Goal: Task Accomplishment & Management: Complete application form

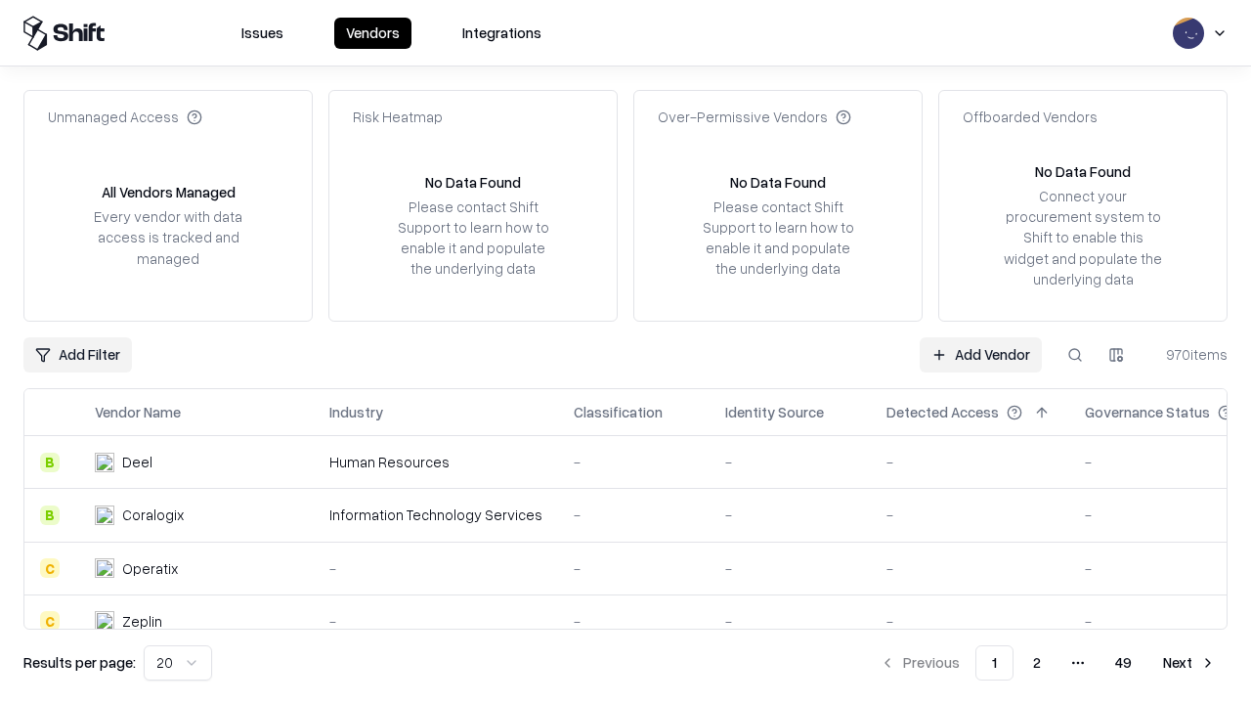
click at [980, 354] on link "Add Vendor" at bounding box center [981, 354] width 122 height 35
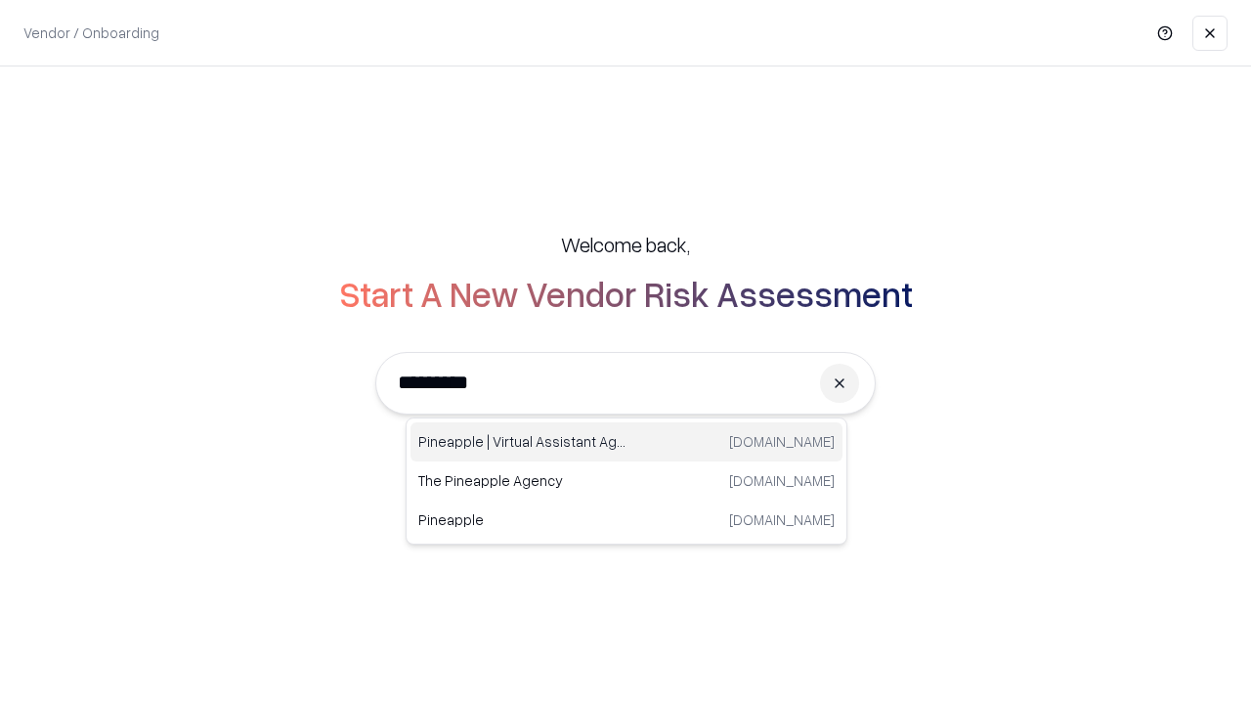
click at [626, 442] on div "Pineapple | Virtual Assistant Agency [DOMAIN_NAME]" at bounding box center [626, 441] width 432 height 39
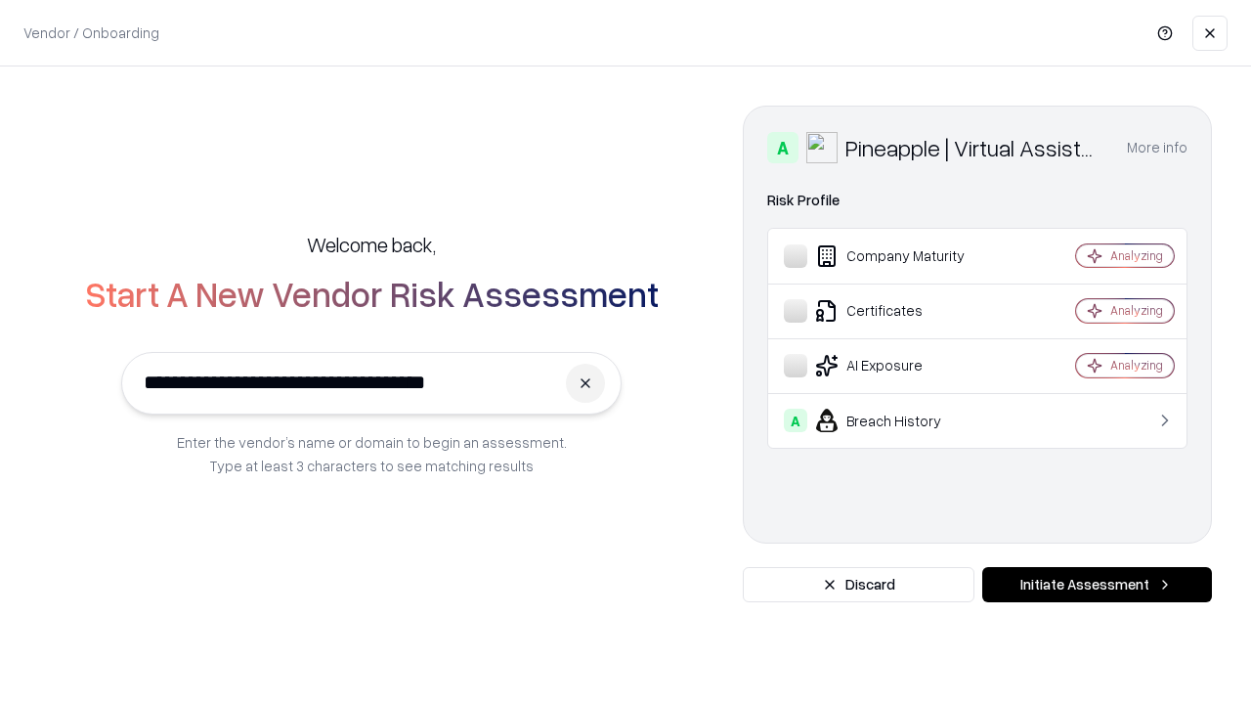
type input "**********"
click at [1096, 584] on button "Initiate Assessment" at bounding box center [1097, 584] width 230 height 35
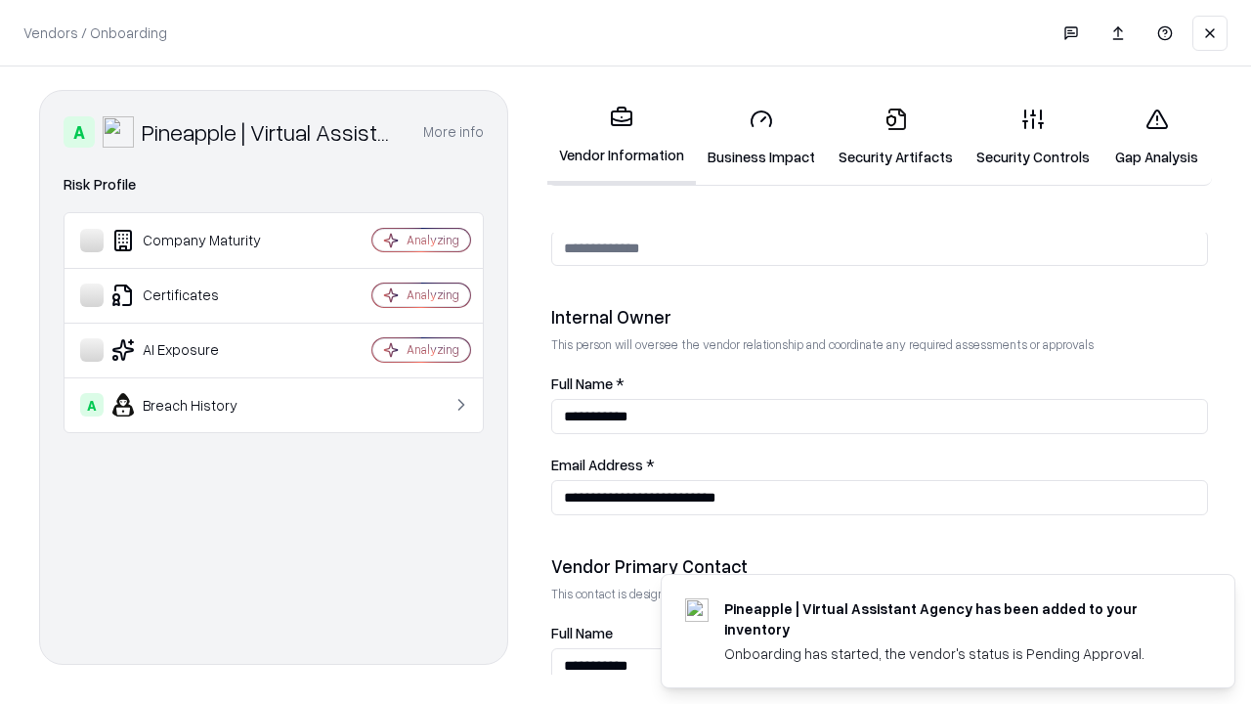
scroll to position [1012, 0]
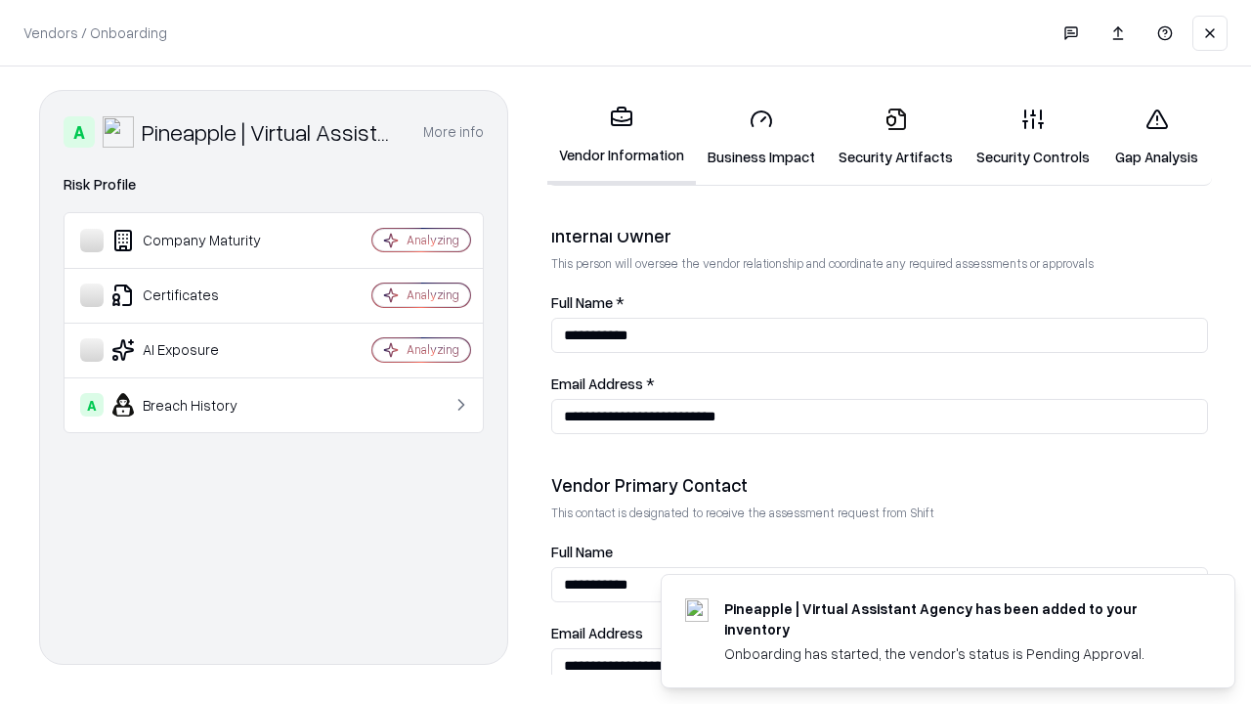
click at [761, 137] on link "Business Impact" at bounding box center [761, 137] width 131 height 91
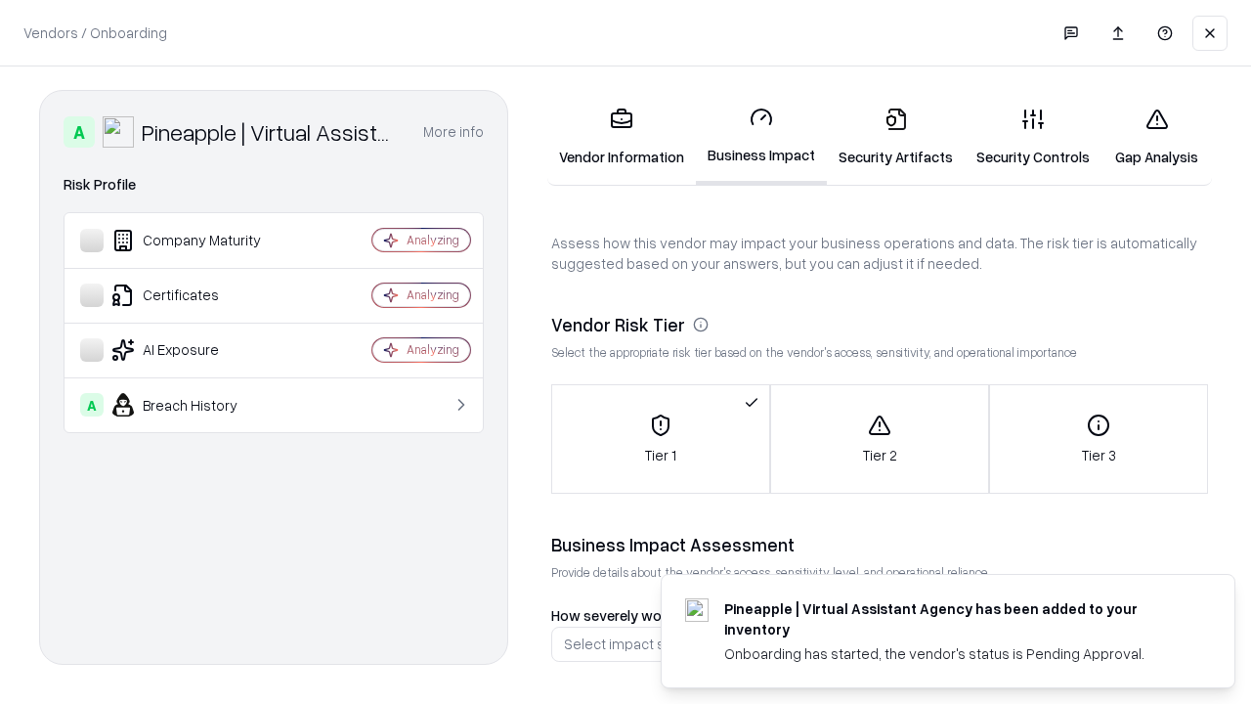
click at [895, 137] on link "Security Artifacts" at bounding box center [896, 137] width 138 height 91
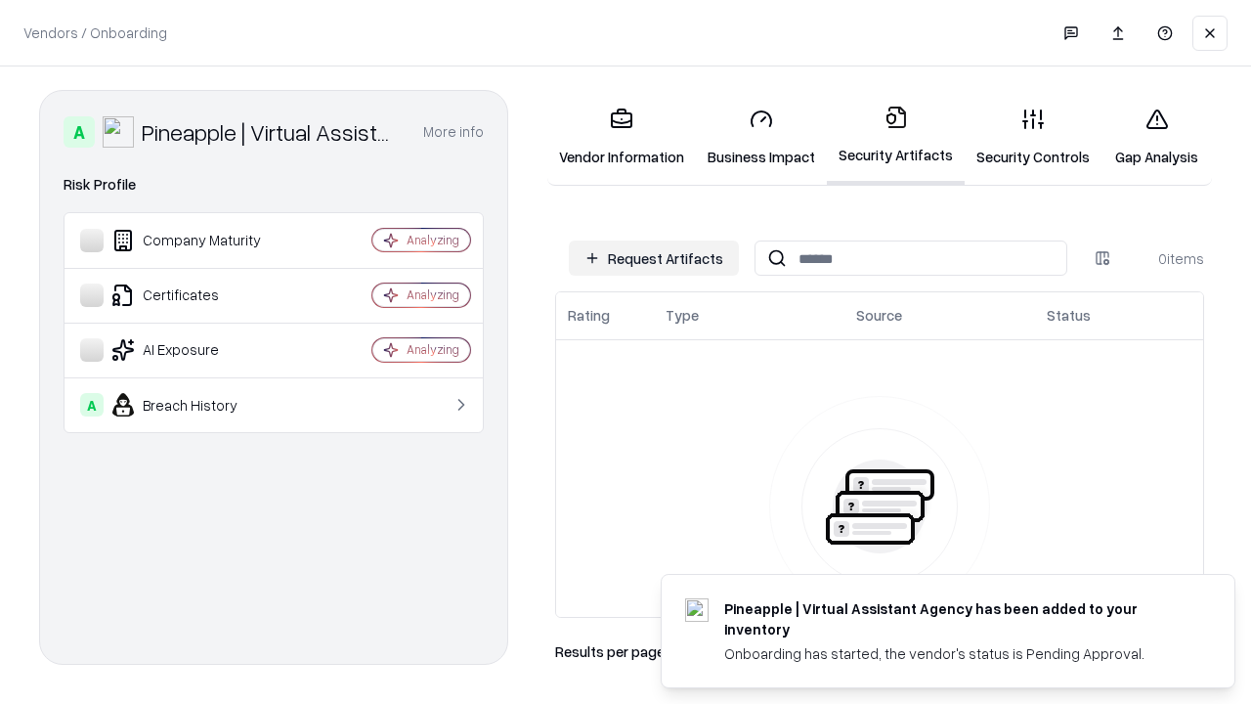
click at [654, 258] on button "Request Artifacts" at bounding box center [654, 257] width 170 height 35
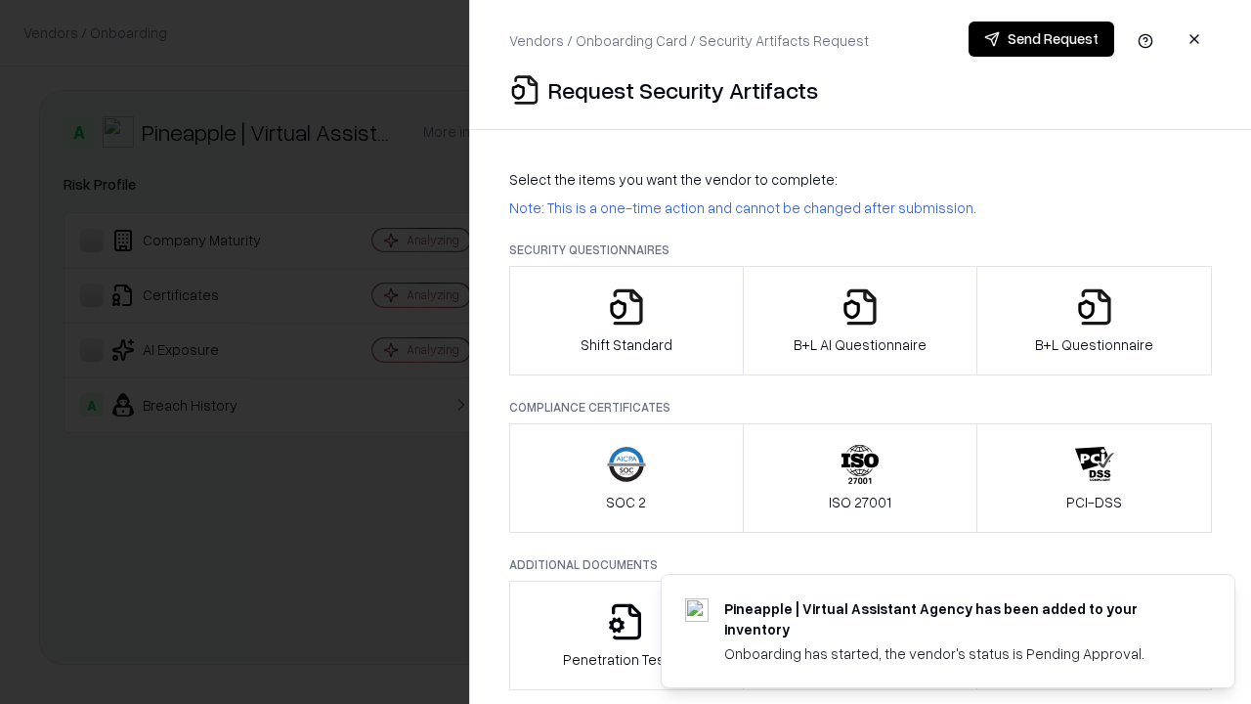
click at [625, 321] on icon "button" at bounding box center [626, 306] width 39 height 39
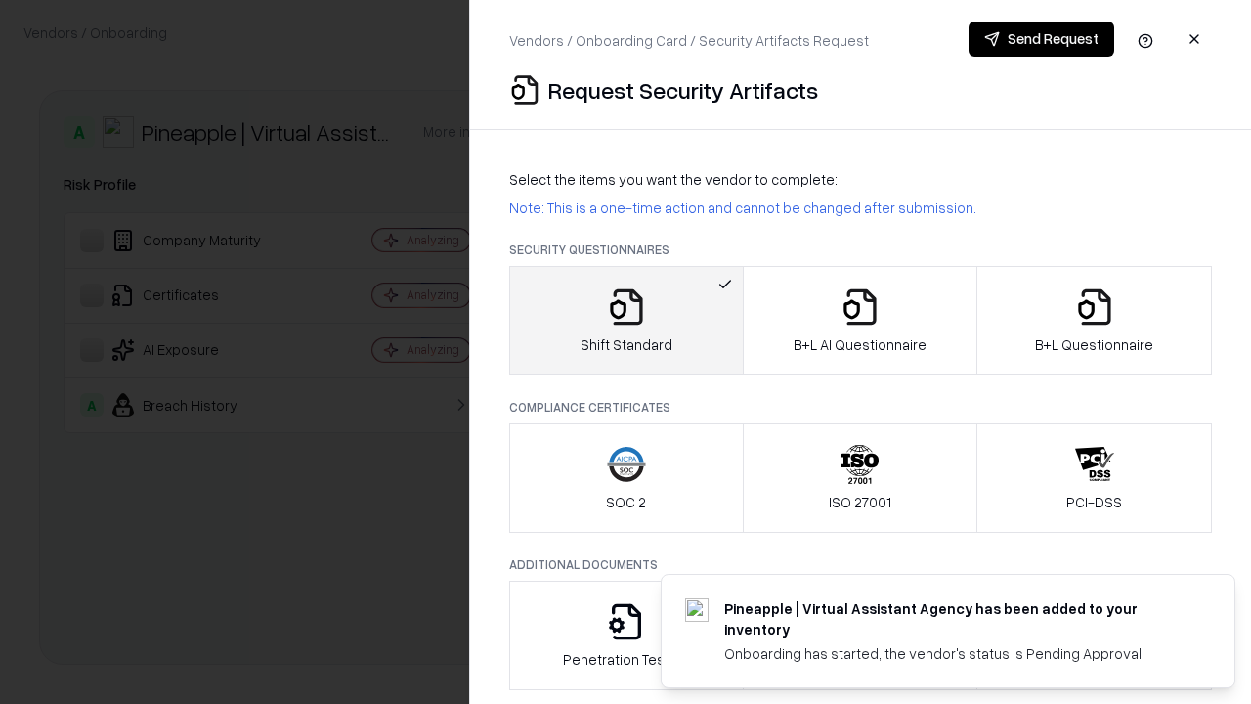
click at [1041, 39] on button "Send Request" at bounding box center [1041, 38] width 146 height 35
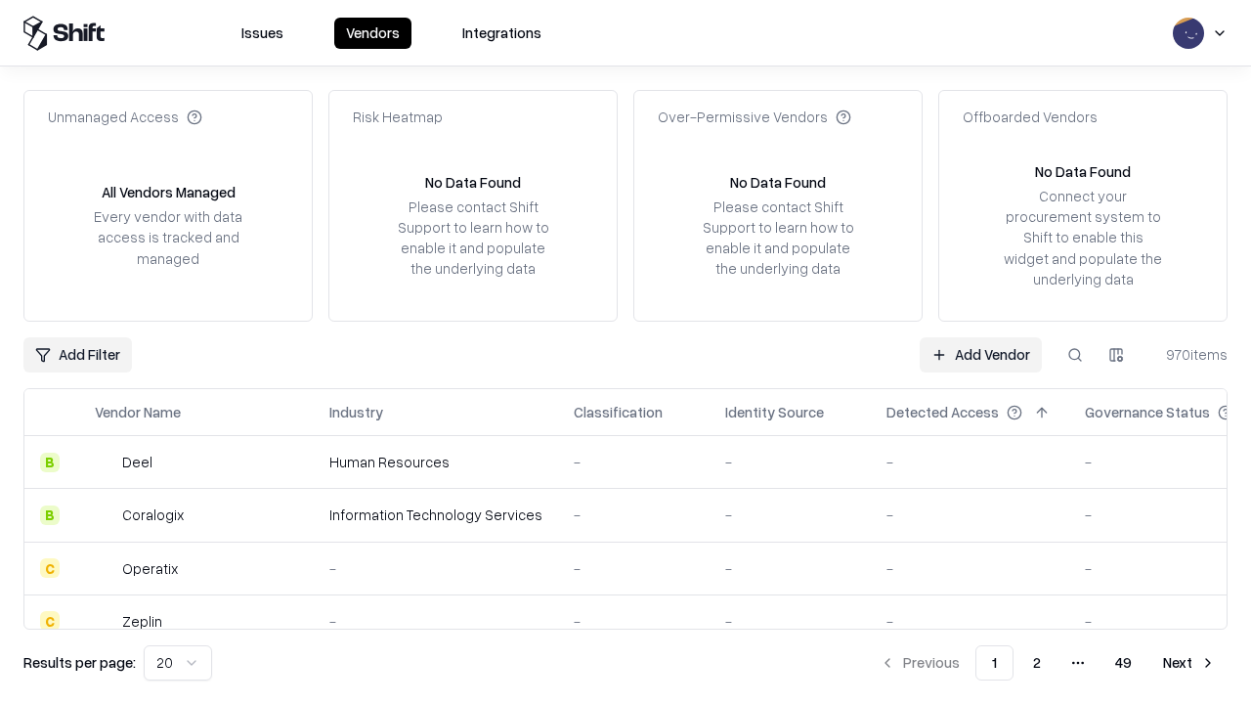
click at [1075, 354] on button at bounding box center [1074, 354] width 35 height 35
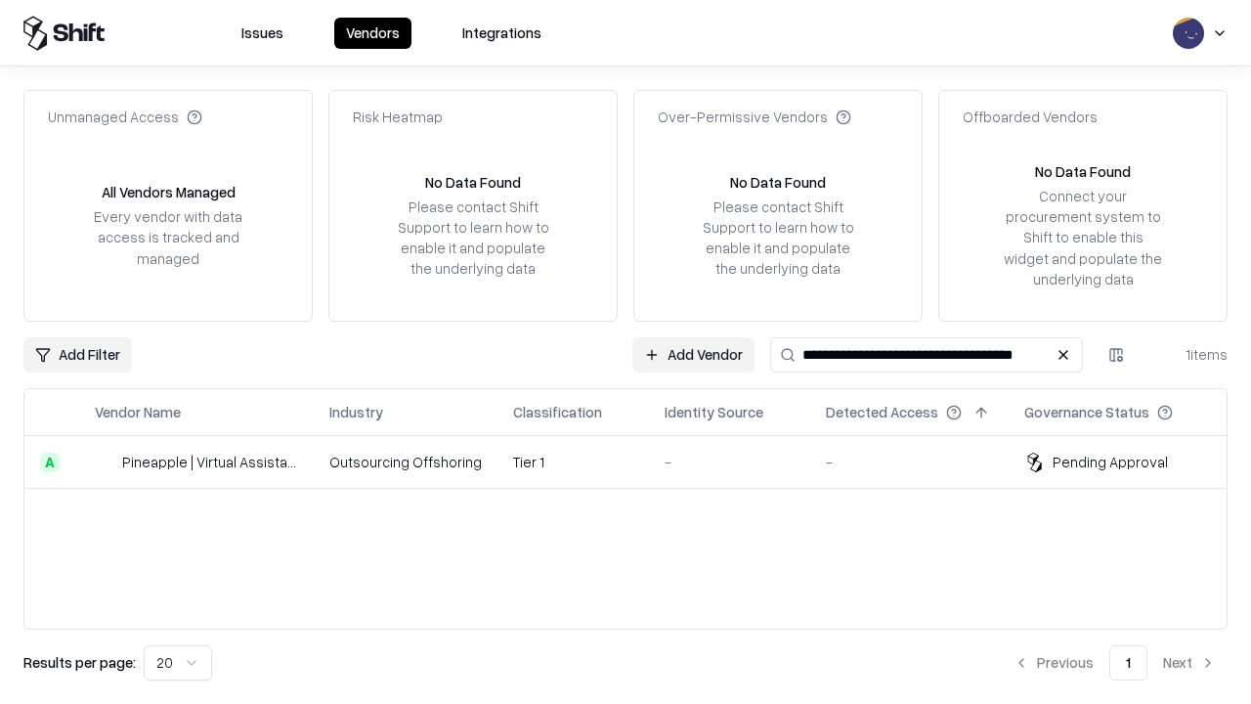
type input "**********"
click at [637, 461] on td "Tier 1" at bounding box center [572, 462] width 151 height 53
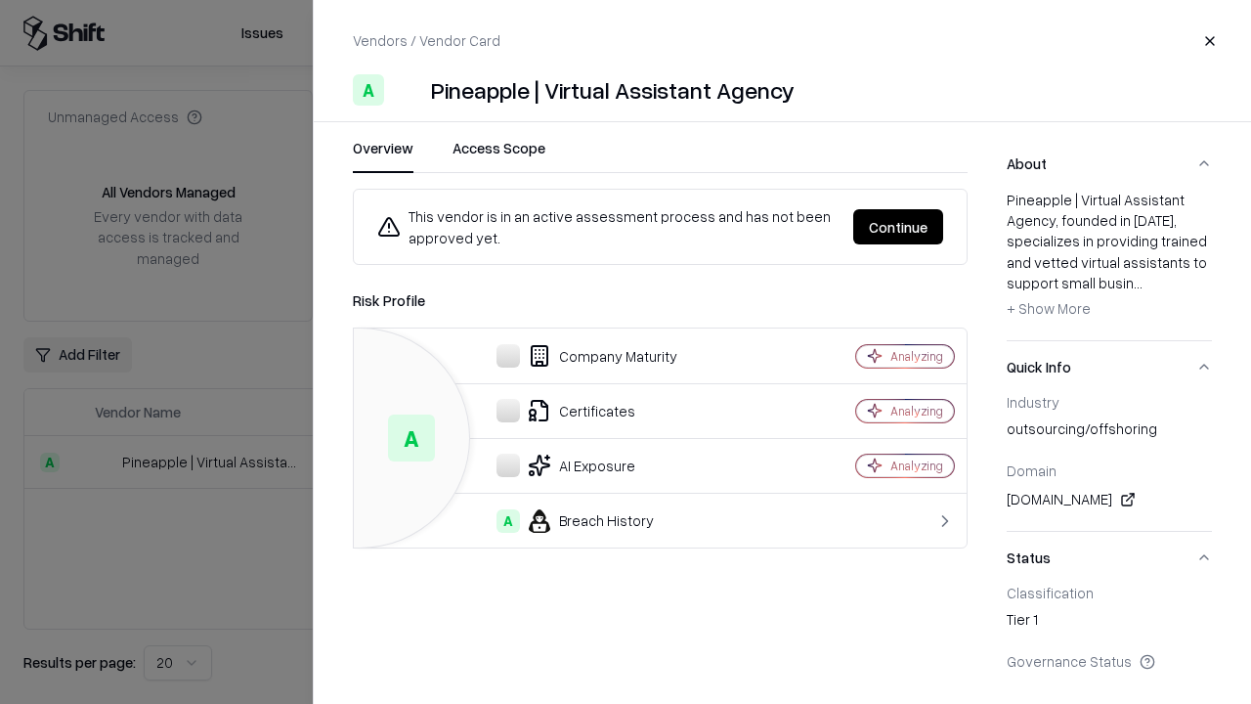
click at [898, 227] on button "Continue" at bounding box center [898, 226] width 90 height 35
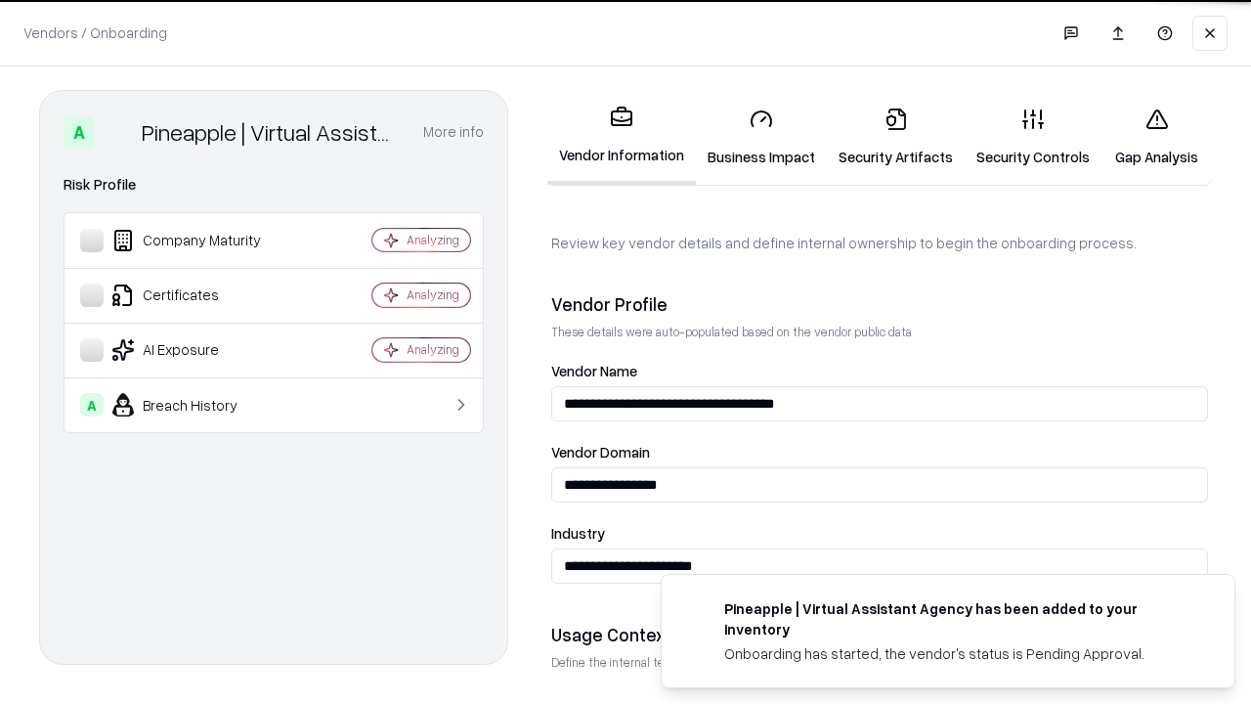
click at [895, 137] on link "Security Artifacts" at bounding box center [896, 137] width 138 height 91
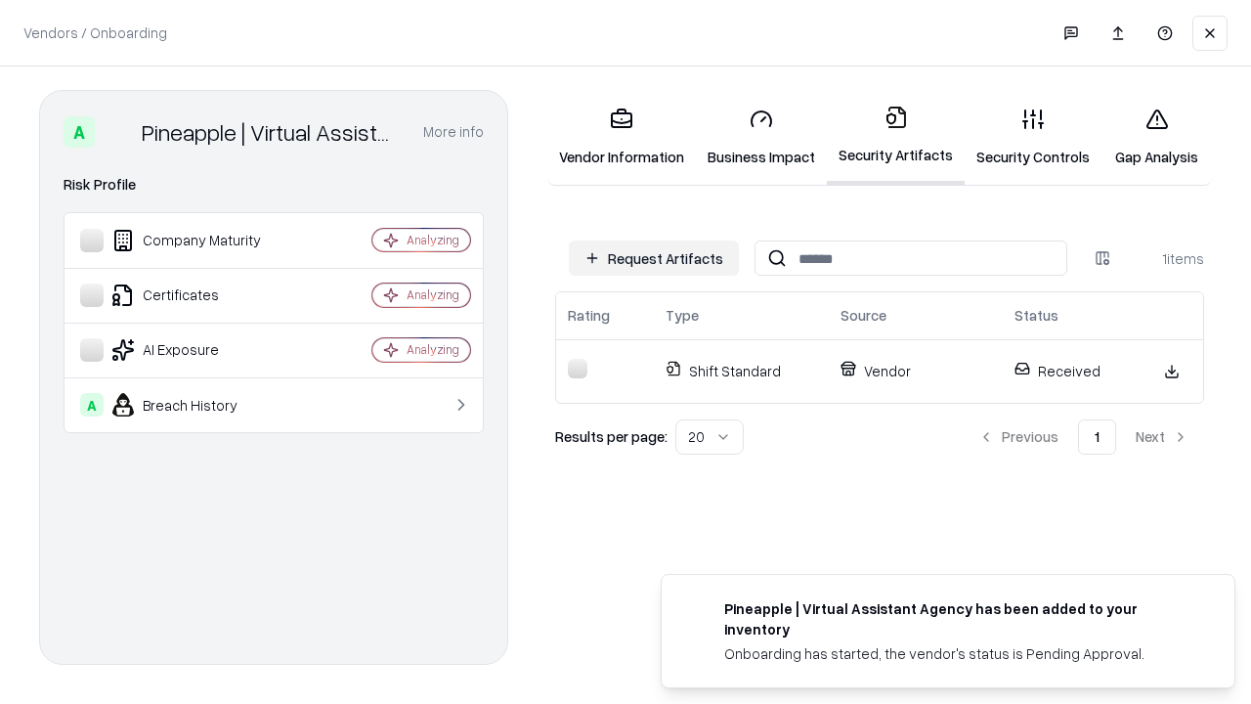
click at [1033, 137] on link "Security Controls" at bounding box center [1033, 137] width 137 height 91
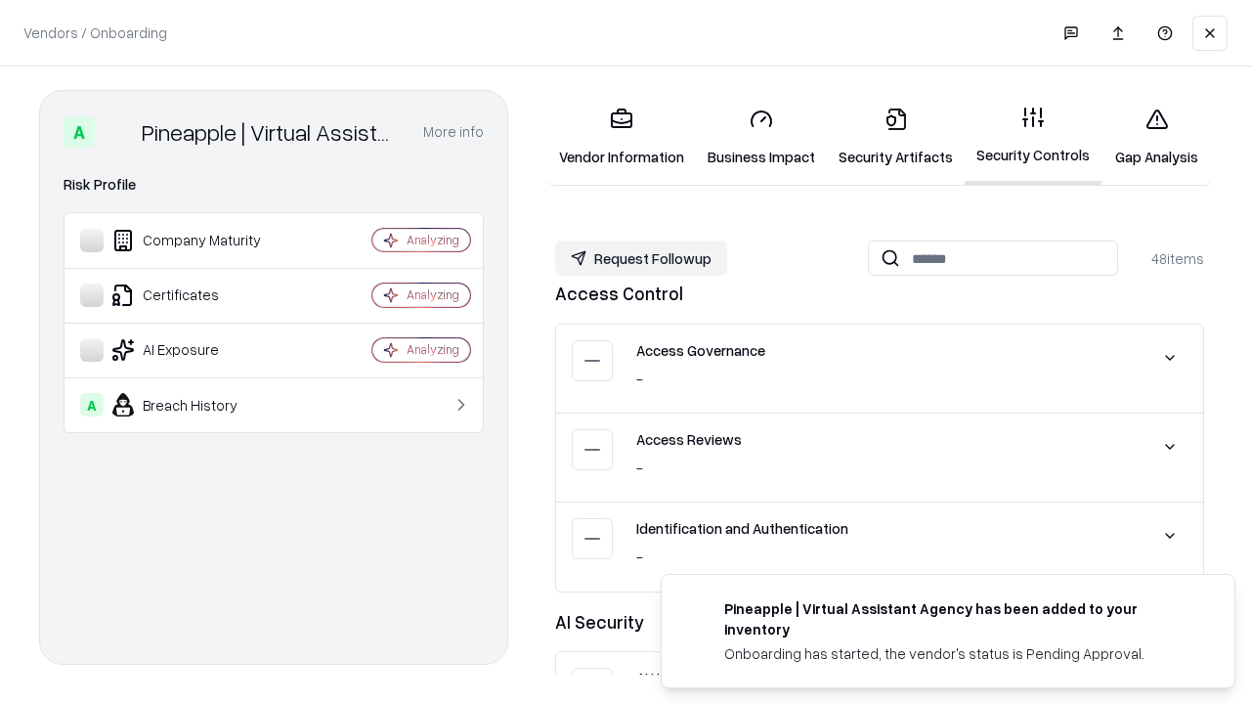
click at [641, 258] on button "Request Followup" at bounding box center [641, 257] width 172 height 35
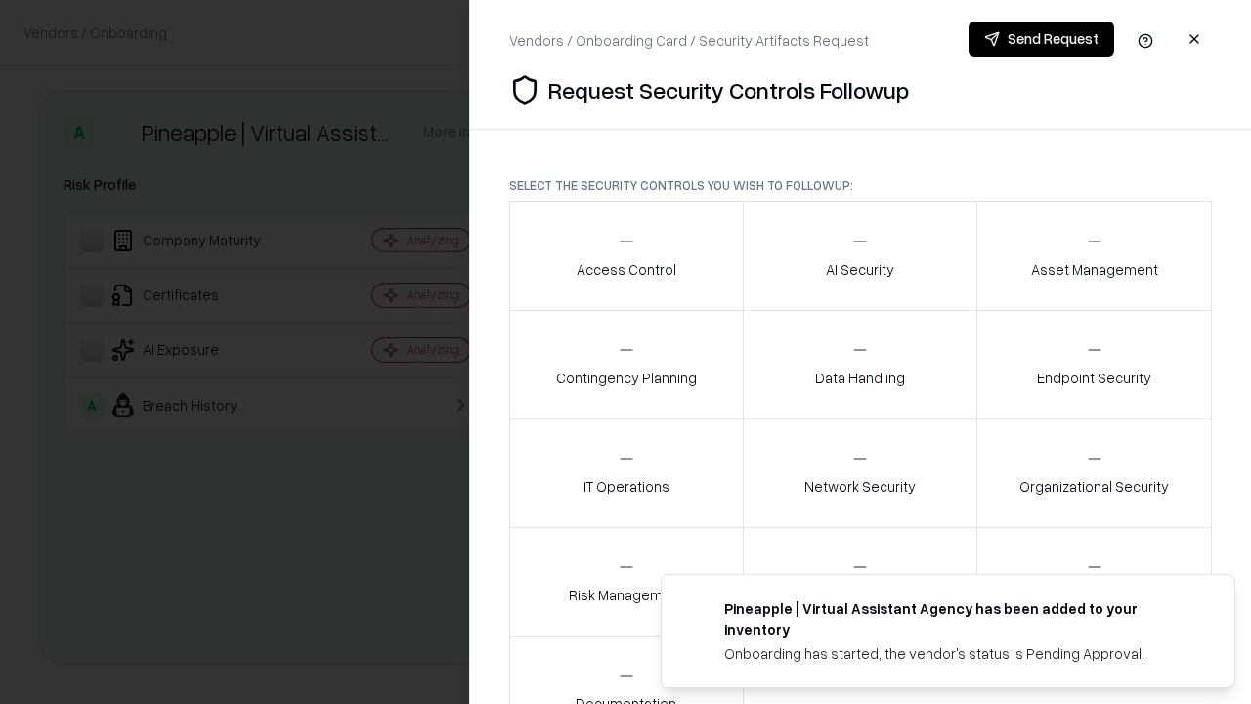
click at [625, 256] on div "Access Control" at bounding box center [627, 256] width 100 height 48
click at [1041, 39] on button "Send Request" at bounding box center [1041, 38] width 146 height 35
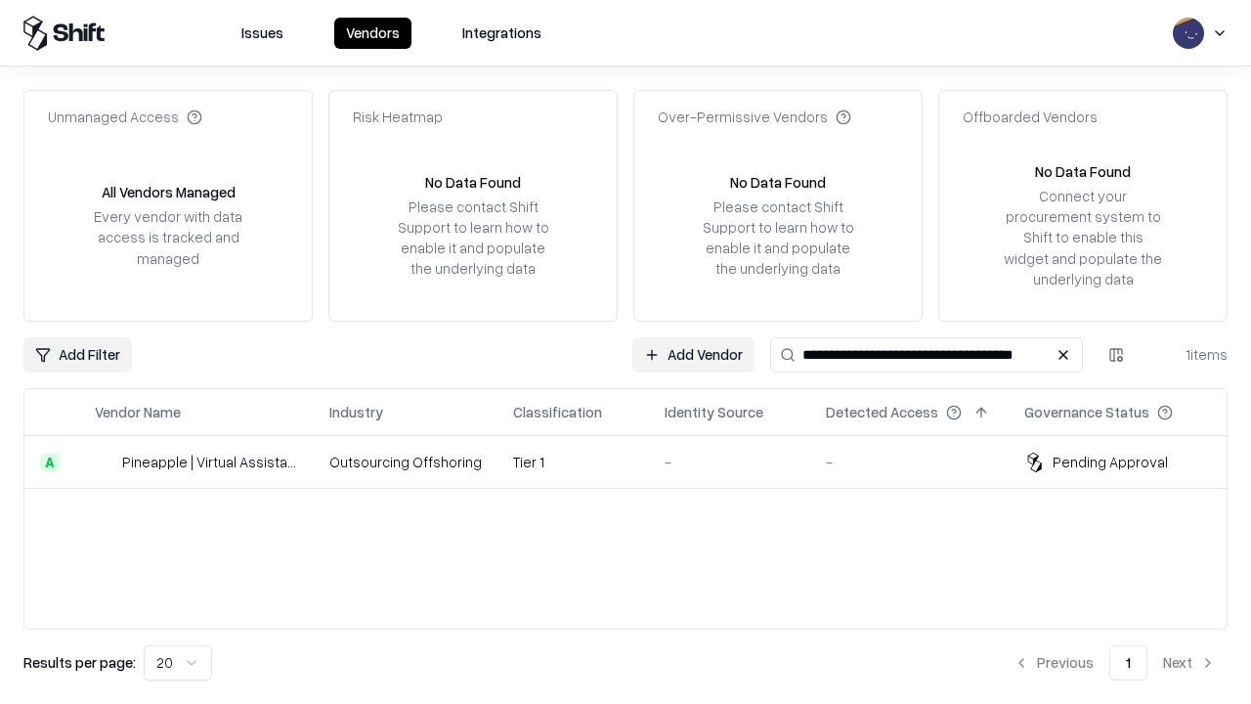
type input "**********"
click at [637, 461] on td "Tier 1" at bounding box center [572, 462] width 151 height 53
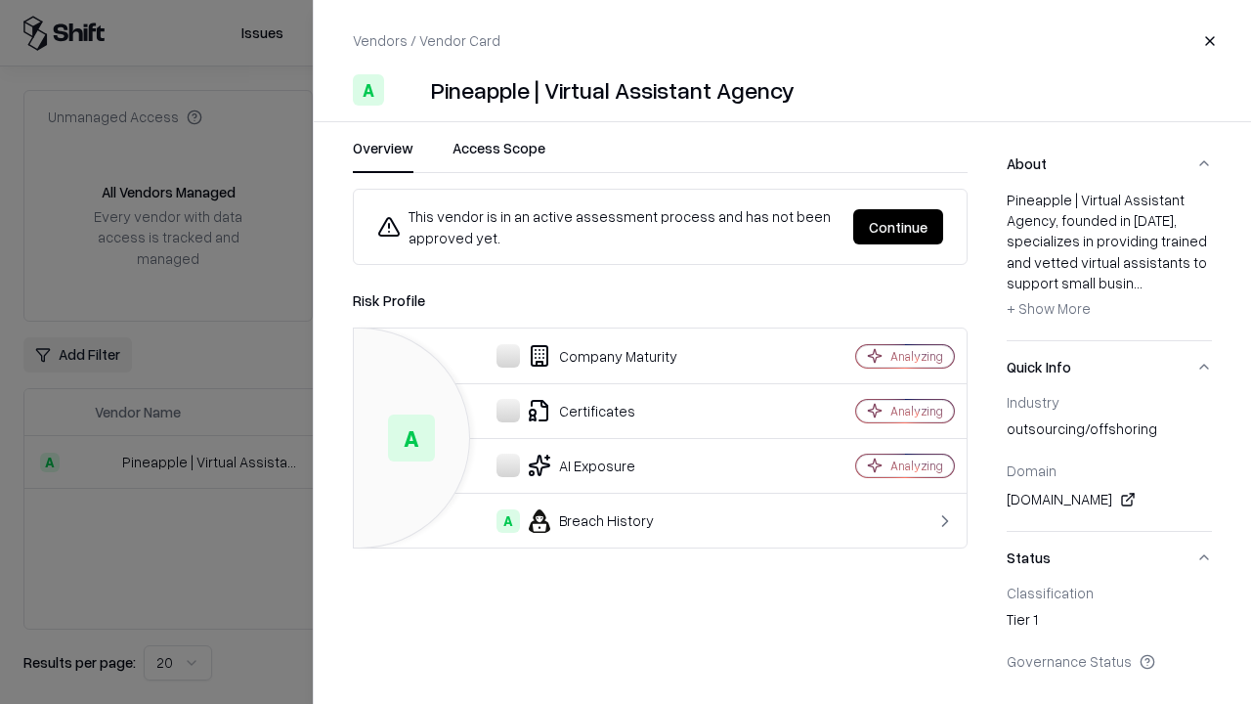
click at [898, 227] on button "Continue" at bounding box center [898, 226] width 90 height 35
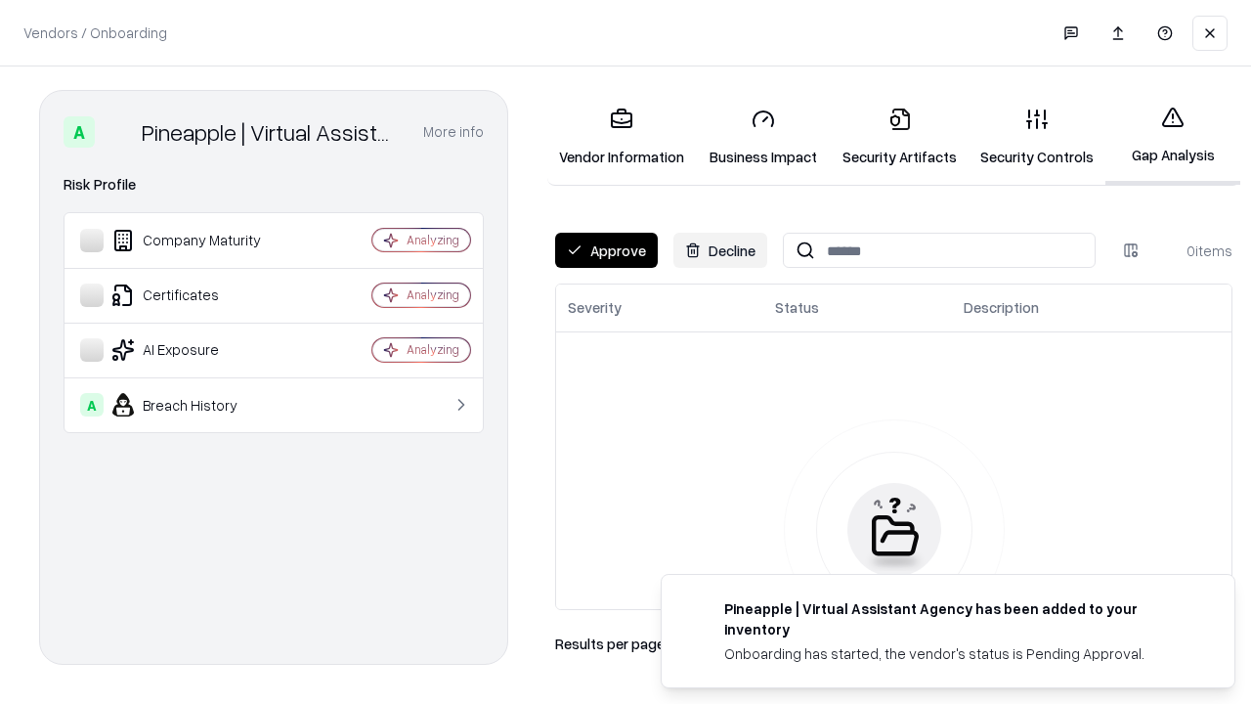
click at [606, 250] on button "Approve" at bounding box center [606, 250] width 103 height 35
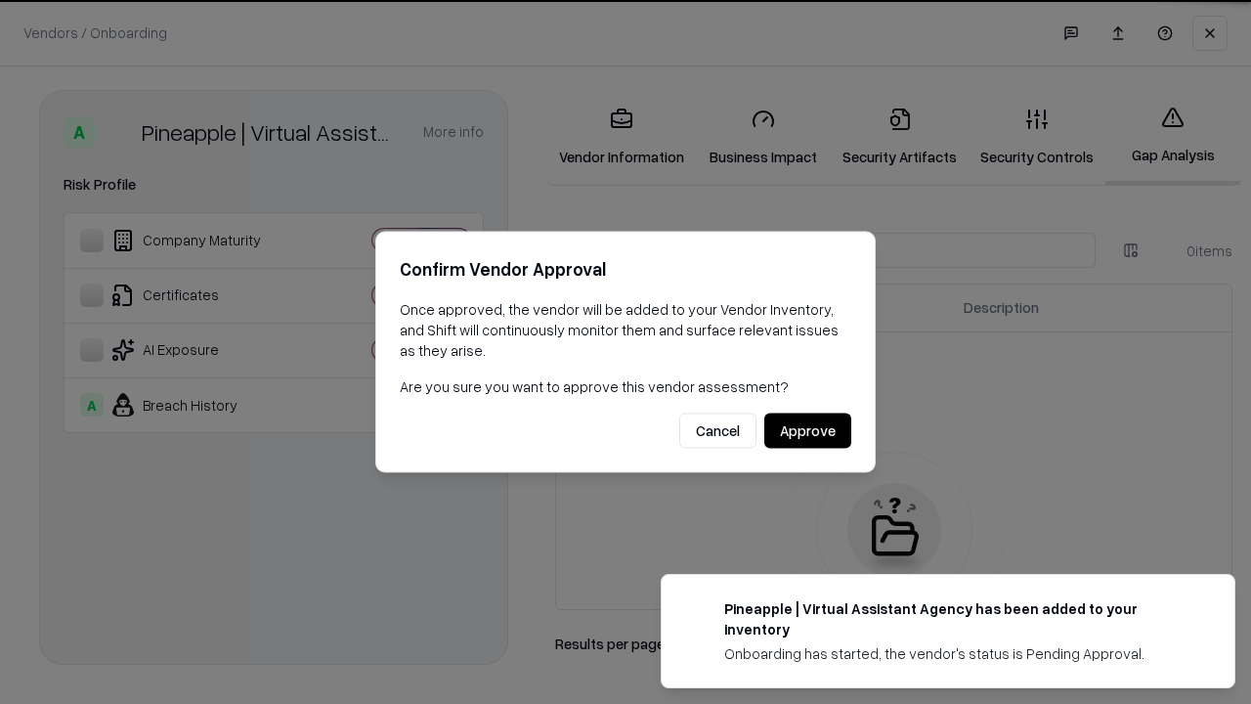
click at [807, 430] on button "Approve" at bounding box center [807, 430] width 87 height 35
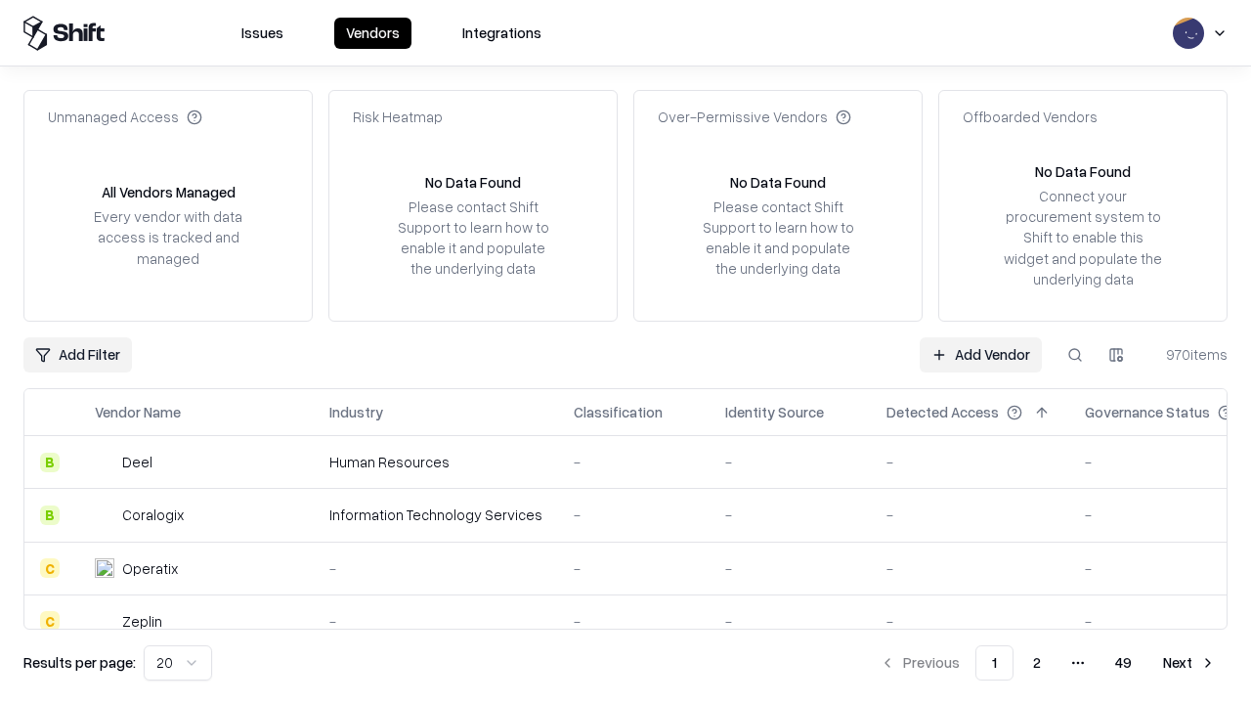
type input "**********"
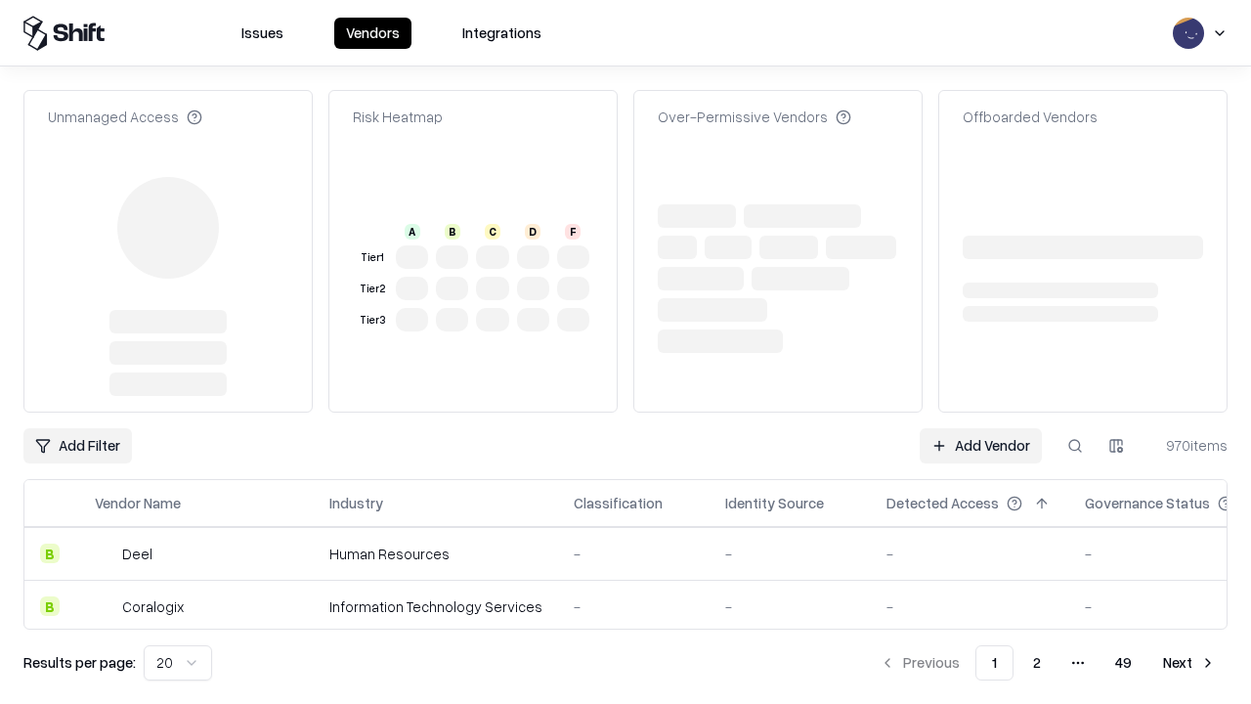
click at [980, 428] on link "Add Vendor" at bounding box center [981, 445] width 122 height 35
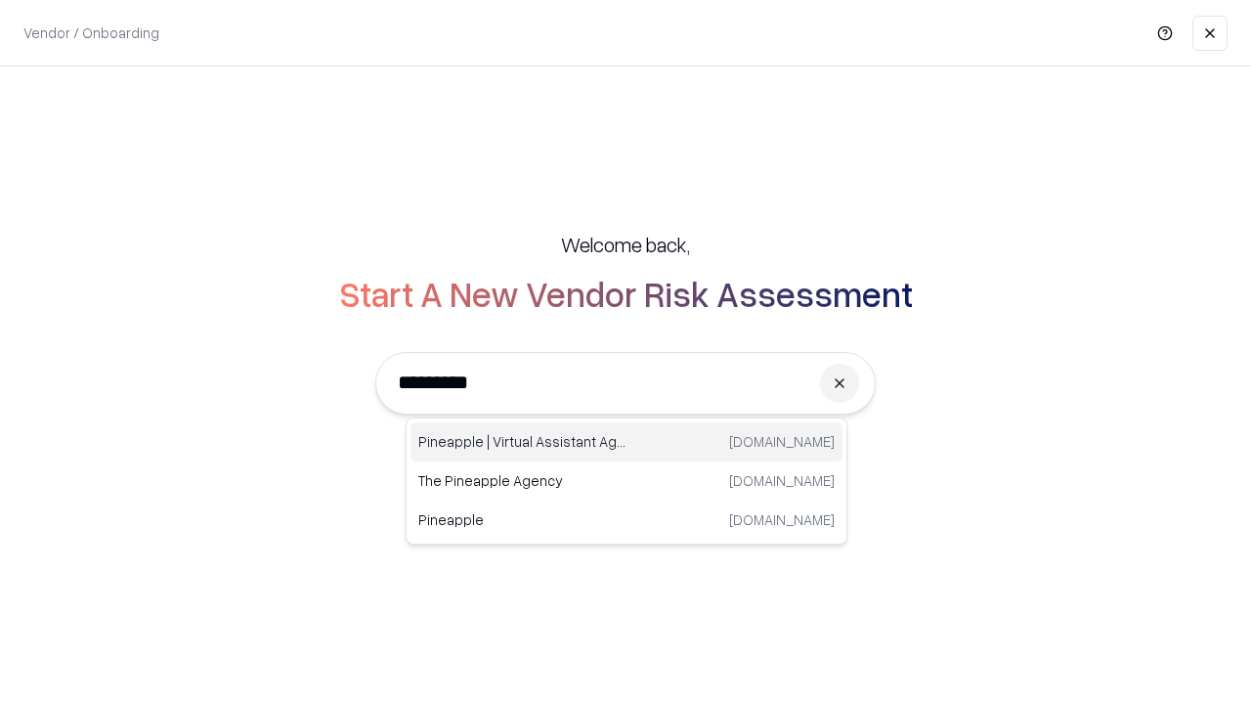
click at [626, 442] on div "Pineapple | Virtual Assistant Agency [DOMAIN_NAME]" at bounding box center [626, 441] width 432 height 39
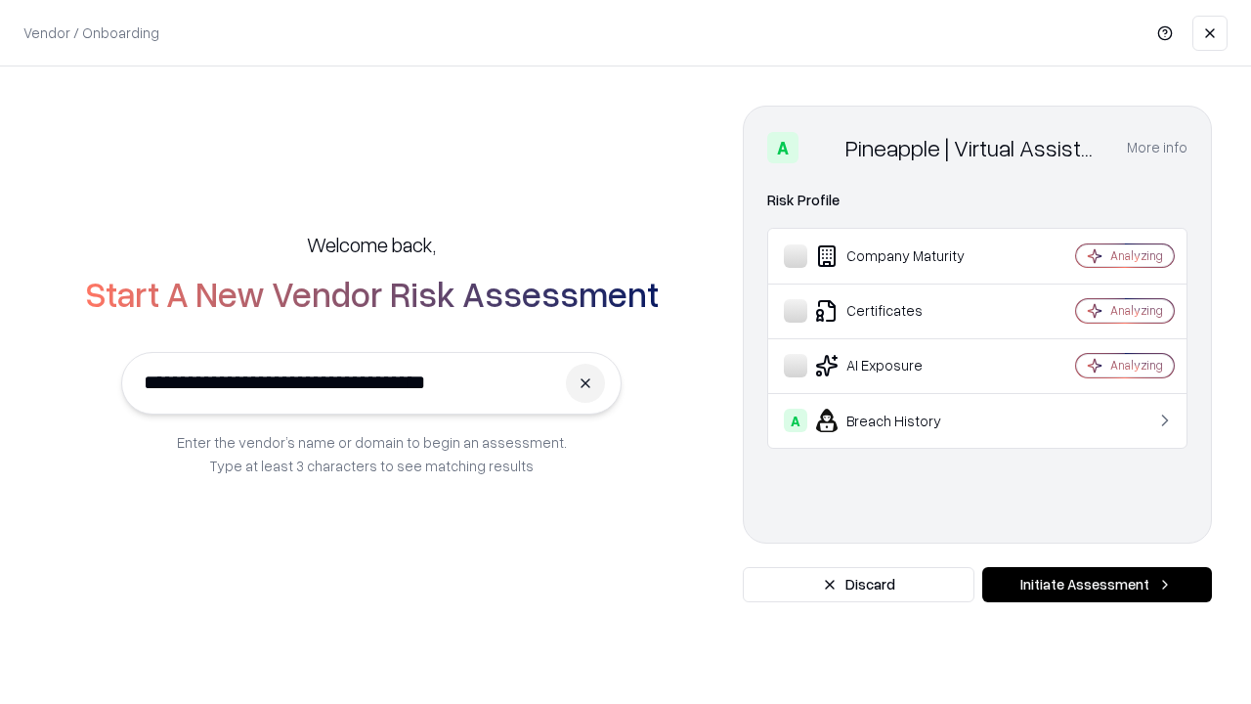
type input "**********"
click at [1096, 584] on button "Initiate Assessment" at bounding box center [1097, 584] width 230 height 35
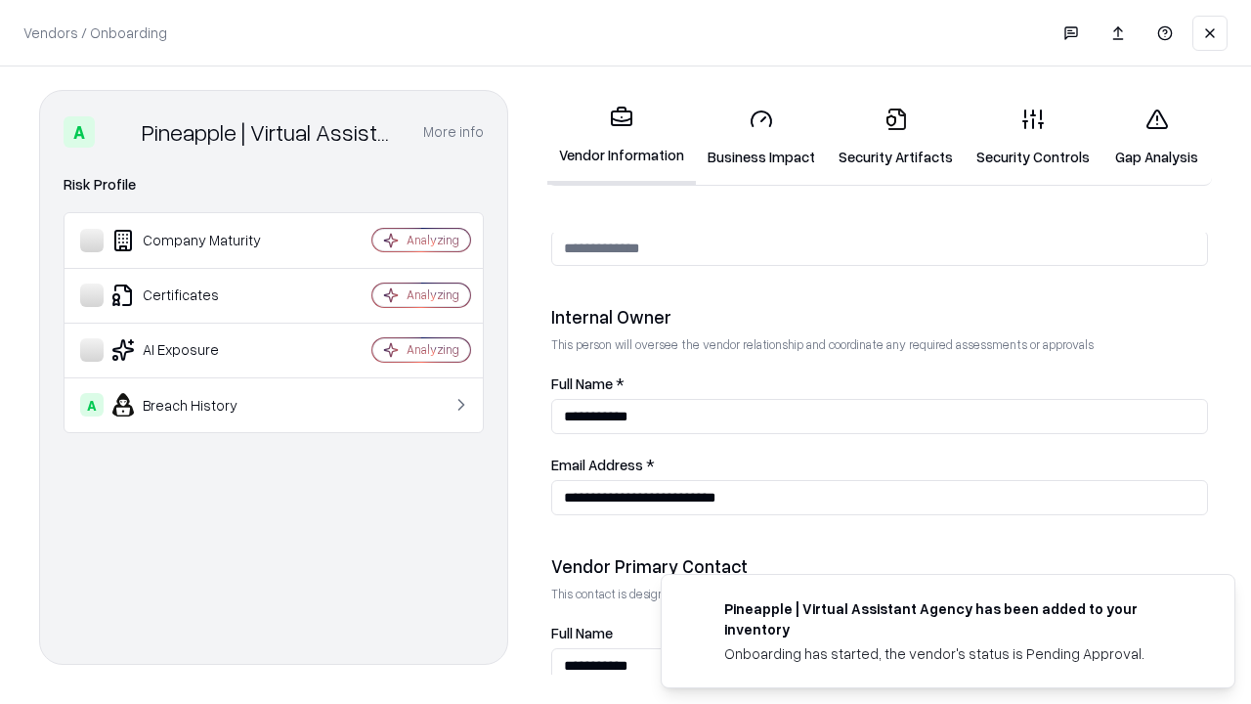
scroll to position [1012, 0]
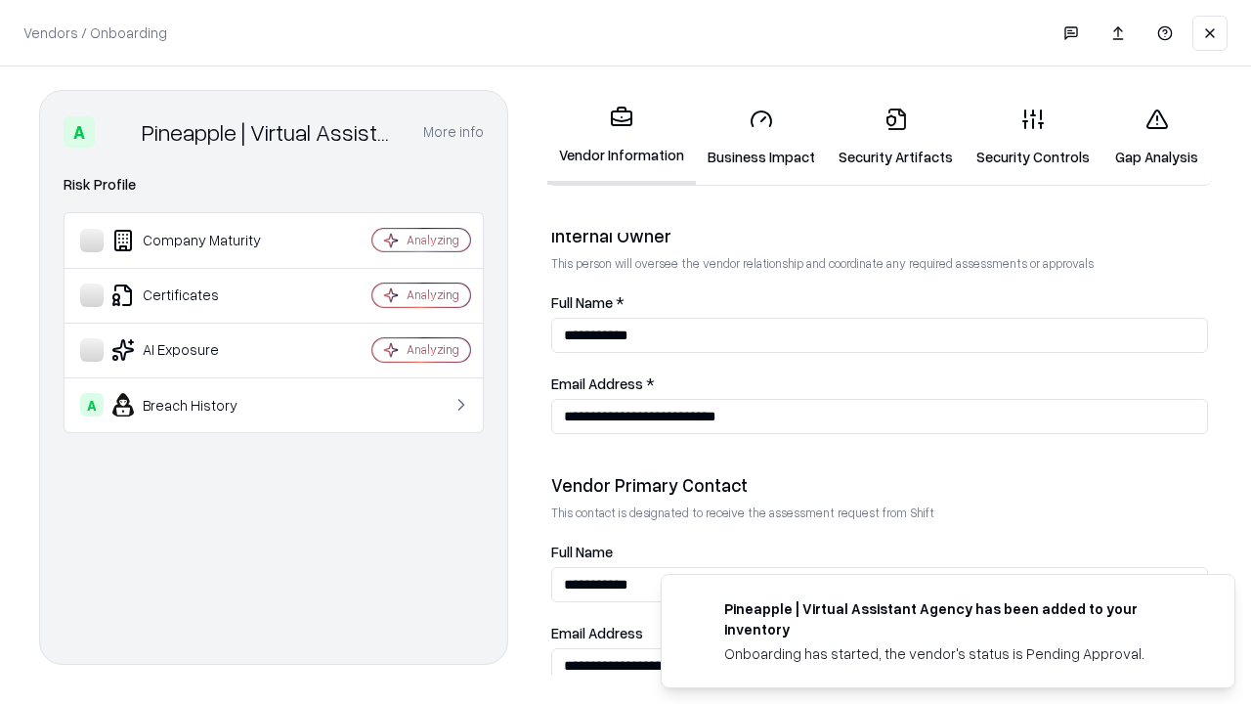
click at [1156, 137] on link "Gap Analysis" at bounding box center [1156, 137] width 110 height 91
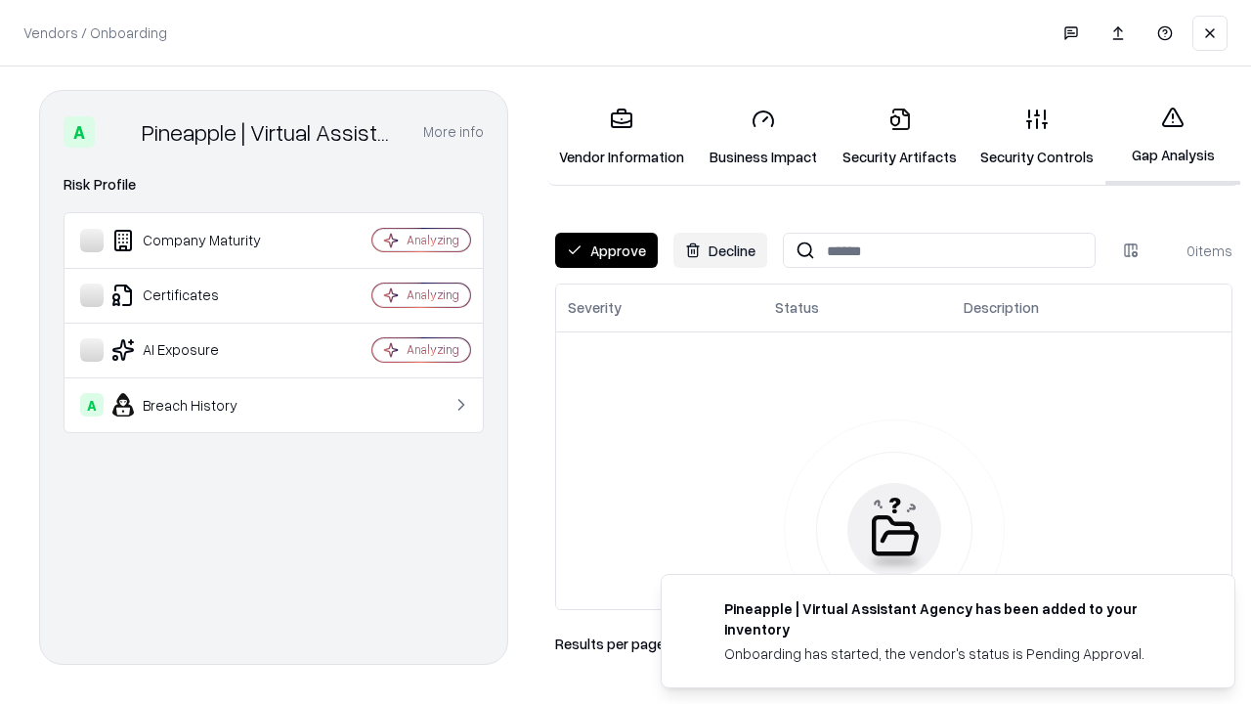
click at [606, 250] on button "Approve" at bounding box center [606, 250] width 103 height 35
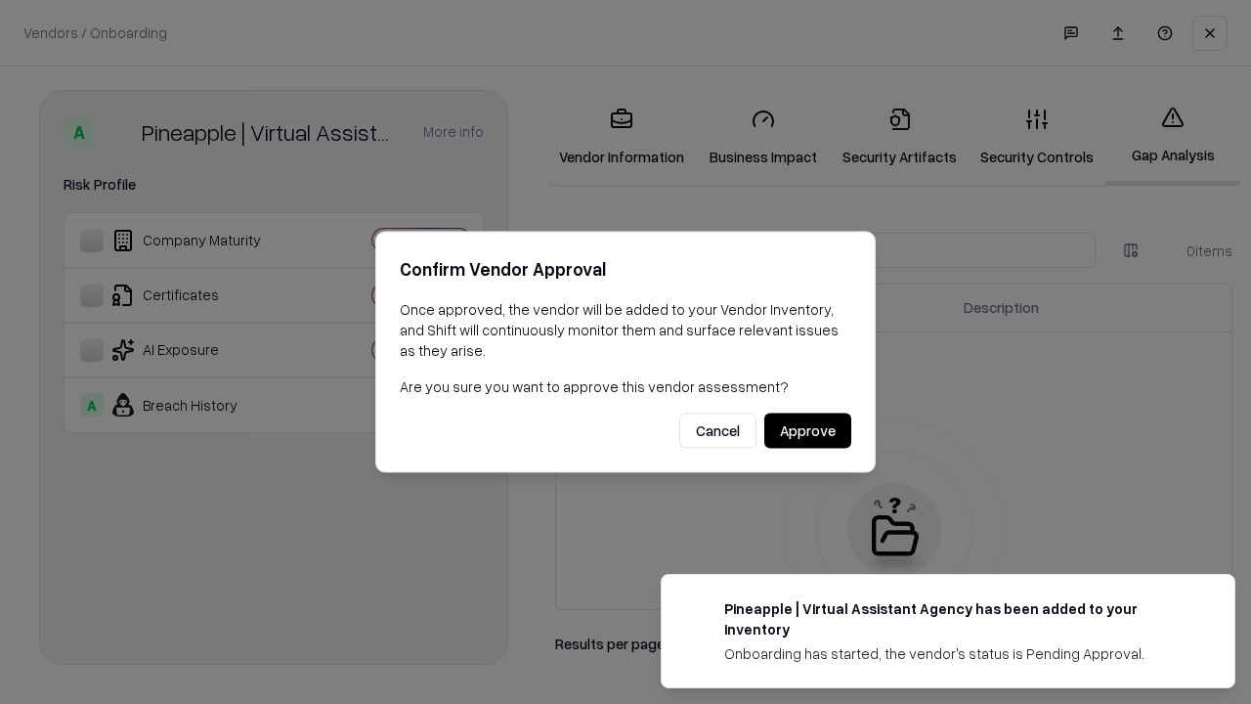
click at [807, 430] on button "Approve" at bounding box center [807, 430] width 87 height 35
